Goal: Task Accomplishment & Management: Manage account settings

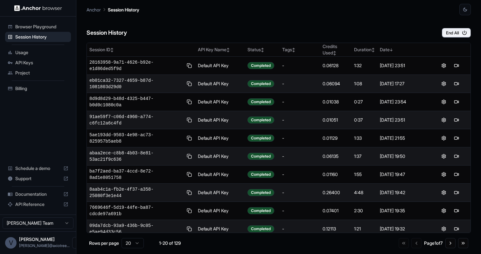
click at [31, 54] on span "Usage" at bounding box center [41, 52] width 53 height 6
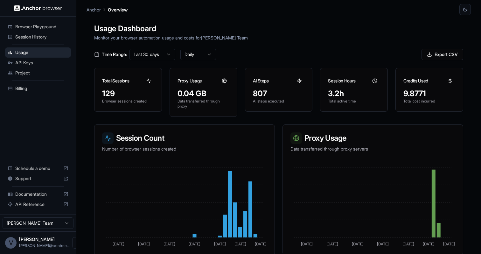
click at [54, 7] on img at bounding box center [38, 8] width 48 height 6
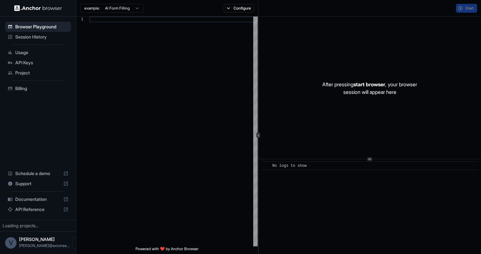
type textarea "**********"
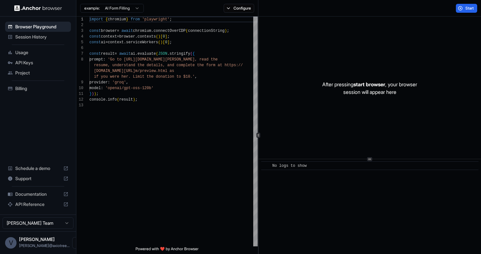
click at [27, 86] on span "Billing" at bounding box center [41, 88] width 53 height 6
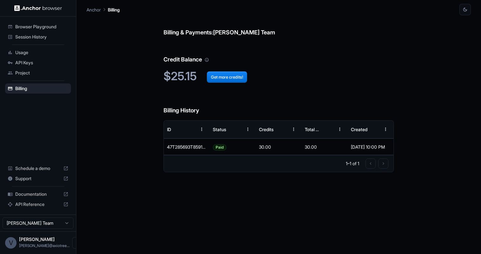
click at [25, 52] on span "Usage" at bounding box center [41, 52] width 53 height 6
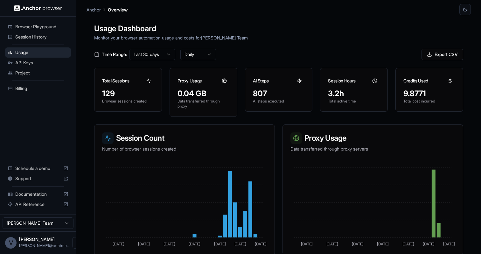
click at [36, 39] on span "Session History" at bounding box center [41, 37] width 53 height 6
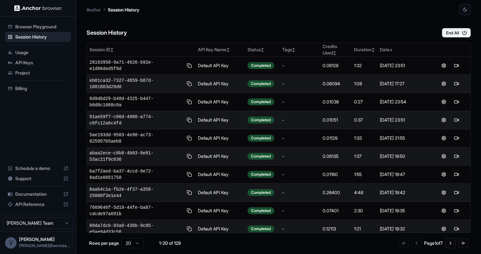
click at [448, 38] on div "Session History End All Session ID ↕ API Key Name ↕ Status ↕ Tags ↕ Credits Use…" at bounding box center [278, 134] width 384 height 238
click at [449, 34] on button "End All" at bounding box center [456, 33] width 29 height 10
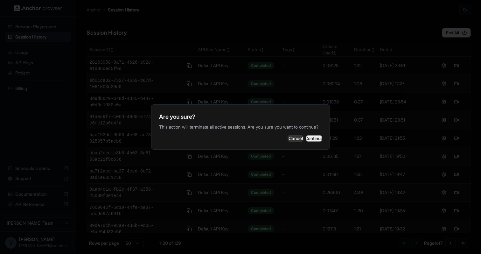
click at [306, 142] on button "Continue" at bounding box center [314, 138] width 16 height 6
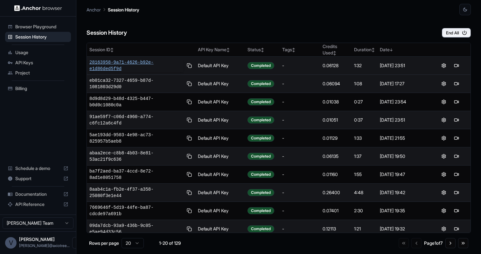
click at [139, 65] on span "28163958-9a71-4626-b92e-e1d86ded5f9d" at bounding box center [135, 65] width 93 height 13
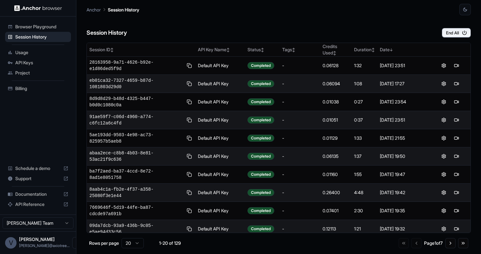
click at [36, 86] on span "Billing" at bounding box center [41, 88] width 53 height 6
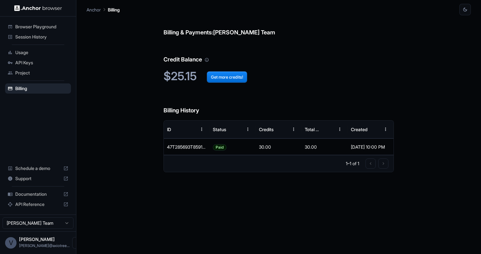
click at [28, 38] on span "Session History" at bounding box center [41, 37] width 53 height 6
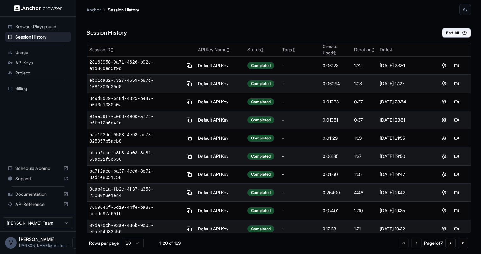
click at [33, 203] on span "API Reference" at bounding box center [37, 204] width 45 height 6
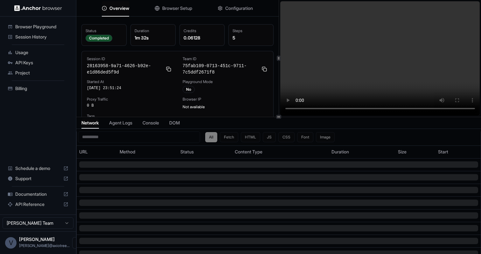
click at [351, 109] on video at bounding box center [380, 58] width 200 height 114
